Goal: Task Accomplishment & Management: Manage account settings

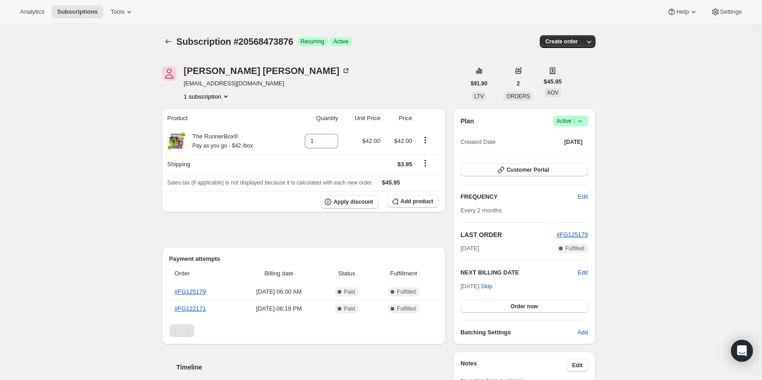
click at [585, 117] on icon at bounding box center [579, 120] width 9 height 9
click at [586, 161] on button "Cancel subscription" at bounding box center [573, 154] width 57 height 15
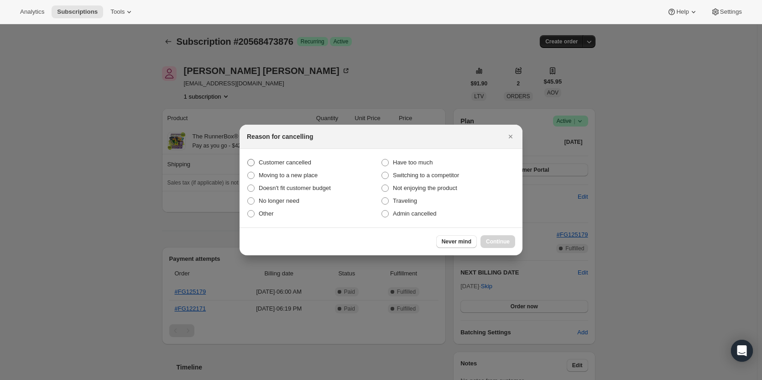
click at [307, 163] on span "Customer cancelled" at bounding box center [285, 162] width 52 height 7
click at [248, 159] on input "Customer cancelled" at bounding box center [247, 159] width 0 height 0
radio input "true"
click at [493, 235] on button "Continue" at bounding box center [498, 241] width 35 height 13
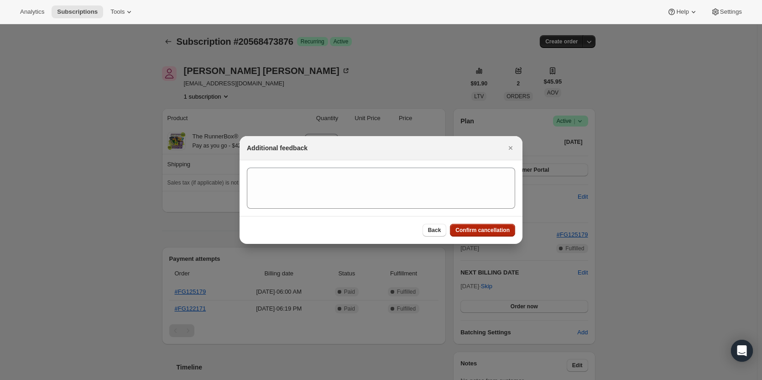
click at [489, 231] on span "Confirm cancellation" at bounding box center [482, 229] width 54 height 7
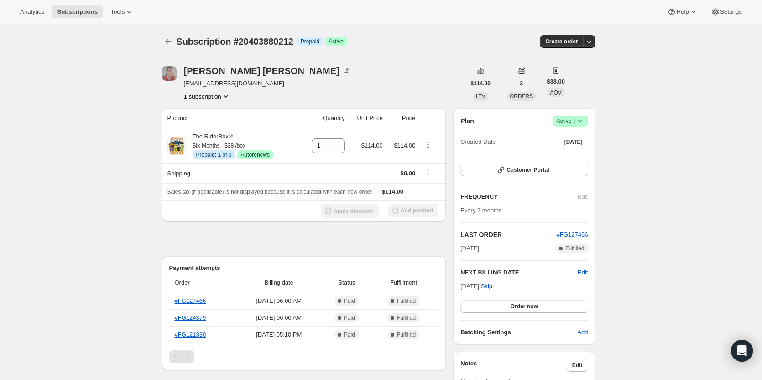
click at [575, 122] on span "|" at bounding box center [574, 120] width 1 height 7
click at [577, 150] on span "Cancel subscription" at bounding box center [574, 154] width 52 height 9
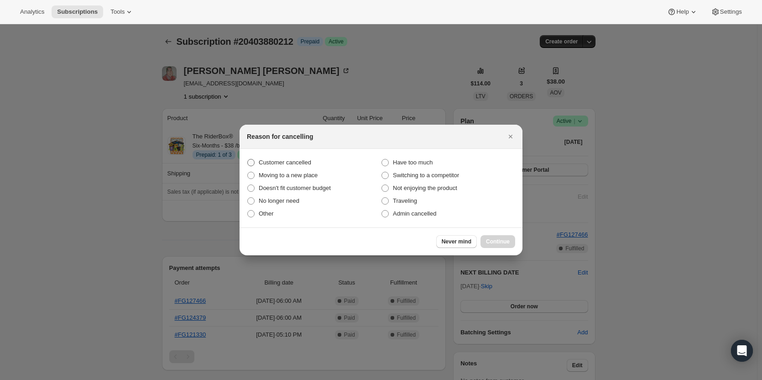
click at [308, 167] on span "Customer cancelled" at bounding box center [285, 162] width 52 height 9
click at [248, 159] on input "Customer cancelled" at bounding box center [247, 159] width 0 height 0
radio input "true"
click at [502, 240] on span "Continue" at bounding box center [498, 241] width 24 height 7
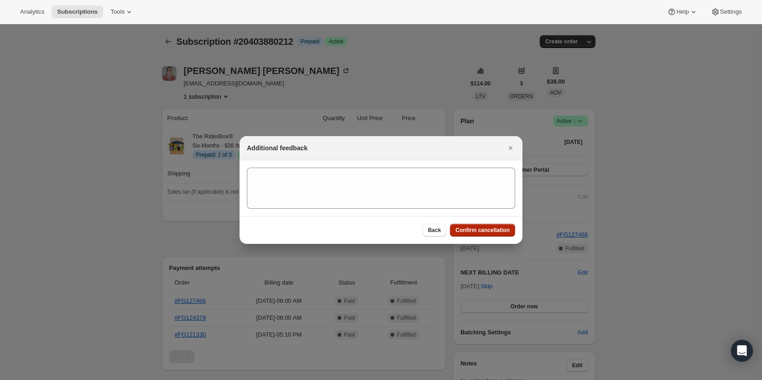
click at [476, 225] on button "Confirm cancellation" at bounding box center [482, 230] width 65 height 13
